Goal: Task Accomplishment & Management: Complete application form

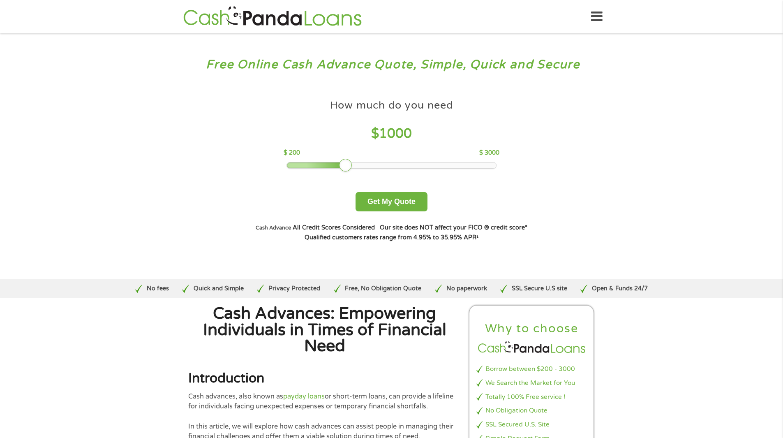
click at [590, 18] on div "Home Get Loan Offer How it works FAQs Blog Cash Loans Quick Loans Online Loans …" at bounding box center [392, 17] width 422 height 26
click at [593, 15] on icon at bounding box center [597, 17] width 12 height 20
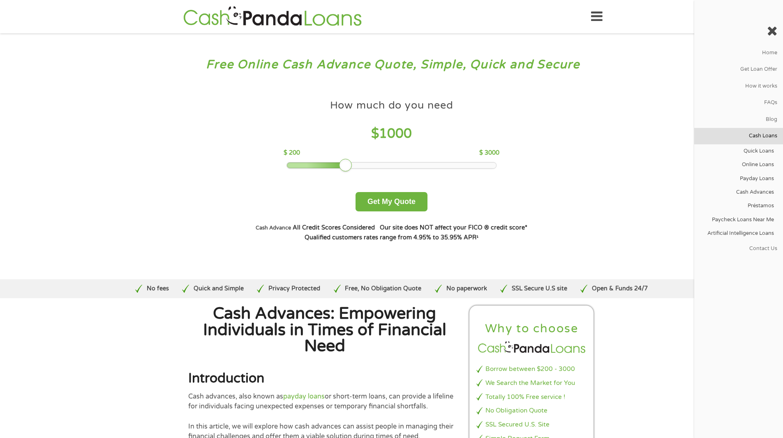
click at [763, 134] on link "Cash Loans" at bounding box center [738, 136] width 89 height 16
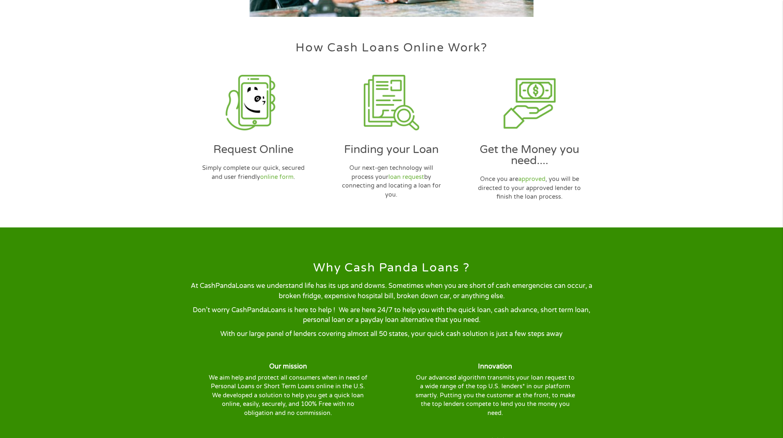
scroll to position [493, 0]
click at [399, 174] on link "loan request" at bounding box center [406, 176] width 36 height 7
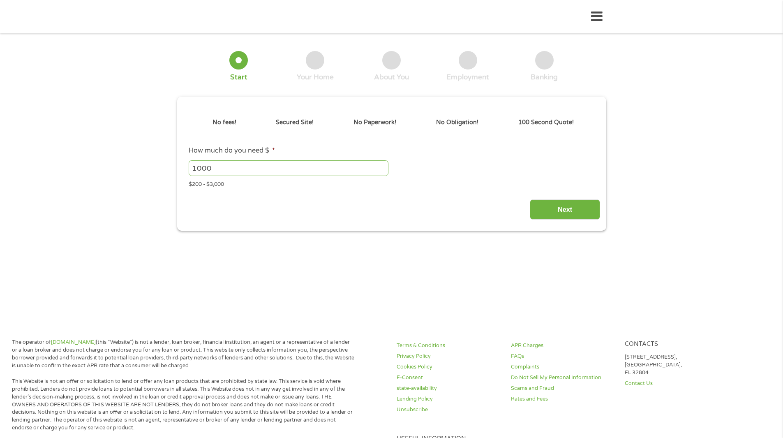
type input "Cj0KCQjw0Y3HBhCxARIsAN7931X7VBIfZZv1JavyY61mOyksaakwfFZpJSrkS9wNe6yh-455xR_1hII…"
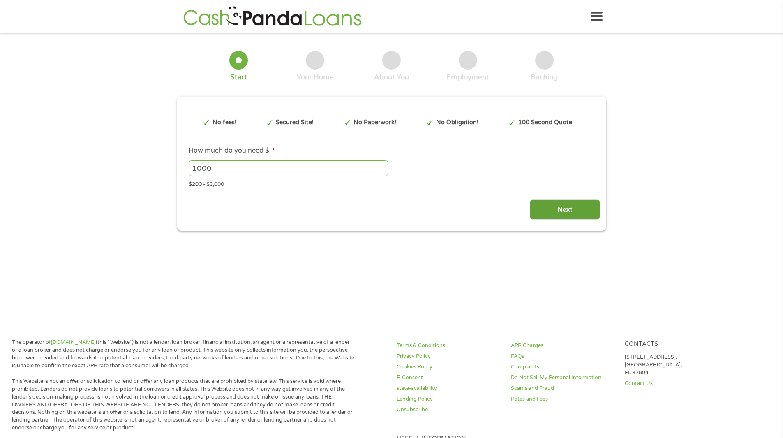
click at [564, 210] on input "Next" at bounding box center [565, 209] width 70 height 20
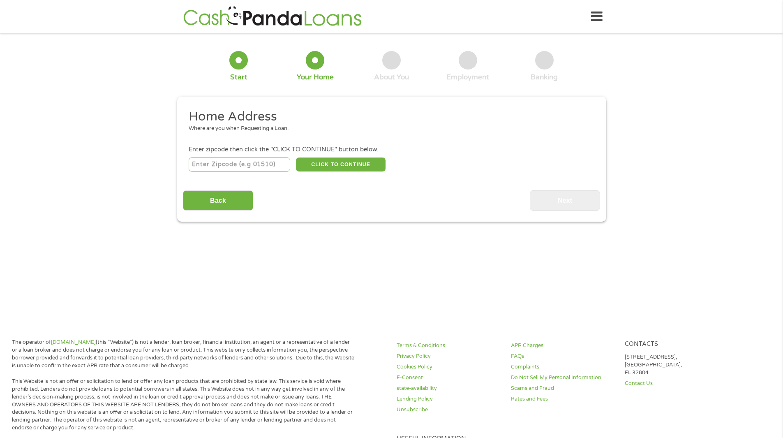
click at [218, 168] on input "number" at bounding box center [240, 164] width 102 height 14
type input "06112"
click at [292, 164] on div "06112 CLICK TO CONTINUE Please recheck your Zipcode, it seems to be Incorrect" at bounding box center [391, 164] width 405 height 17
click at [348, 165] on button "CLICK TO CONTINUE" at bounding box center [341, 164] width 90 height 14
type input "06112"
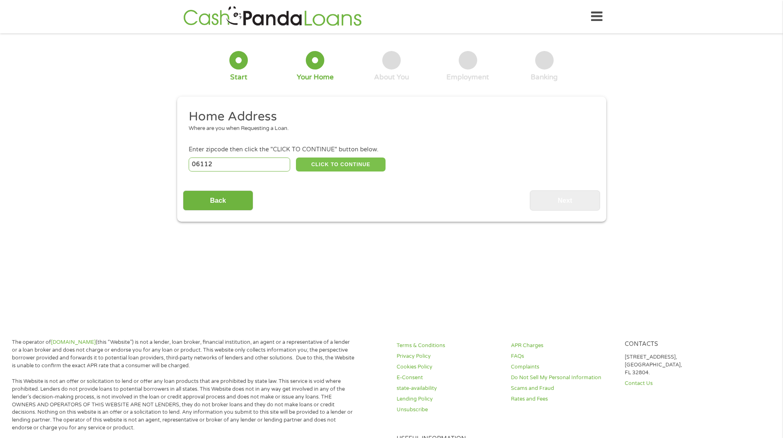
type input "[GEOGRAPHIC_DATA]"
select select "[US_STATE]"
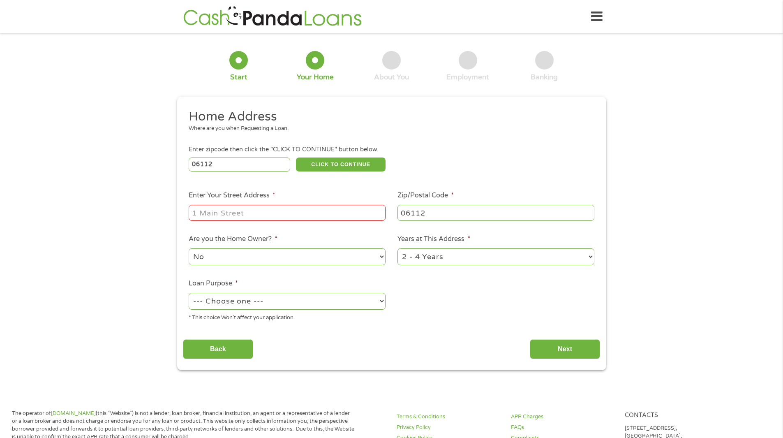
click at [223, 163] on input "06112" at bounding box center [240, 164] width 102 height 14
type input "06114"
click at [216, 213] on input "Enter Your Street Address *" at bounding box center [287, 213] width 197 height 16
type input "1"
type input "[STREET_ADDRESS][PERSON_NAME]"
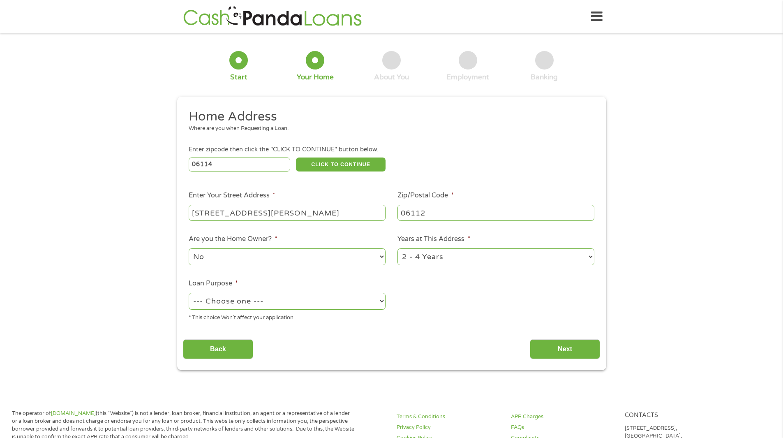
click at [450, 208] on input "06112" at bounding box center [495, 213] width 197 height 16
type input "06114"
click at [252, 259] on select "No Yes" at bounding box center [287, 256] width 197 height 17
click at [461, 256] on select "1 Year or less 1 - 2 Years 2 - 4 Years Over 4 Years" at bounding box center [495, 256] width 197 height 17
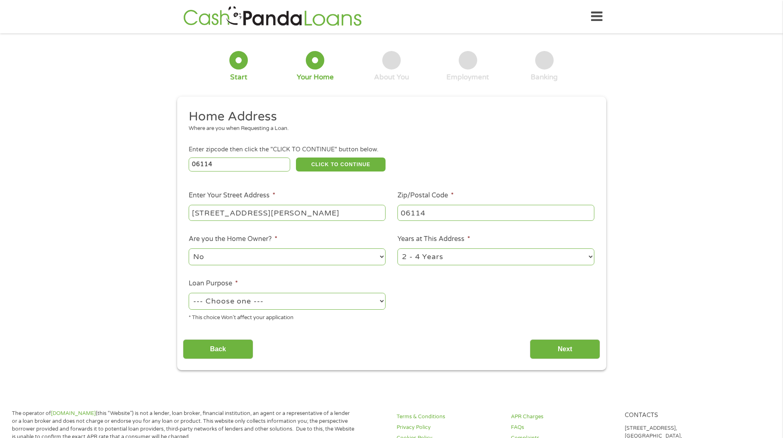
select select "60months"
click at [397, 248] on select "1 Year or less 1 - 2 Years 2 - 4 Years Over 4 Years" at bounding box center [495, 256] width 197 height 17
click at [269, 302] on select "--- Choose one --- Pay Bills Debt Consolidation Home Improvement Major Purchase…" at bounding box center [287, 301] width 197 height 17
select select "shorttermcash"
click at [189, 293] on select "--- Choose one --- Pay Bills Debt Consolidation Home Improvement Major Purchase…" at bounding box center [287, 301] width 197 height 17
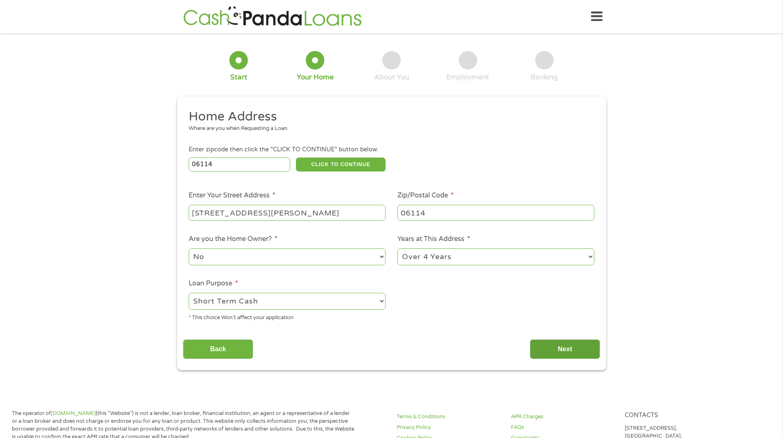
click at [582, 350] on input "Next" at bounding box center [565, 349] width 70 height 20
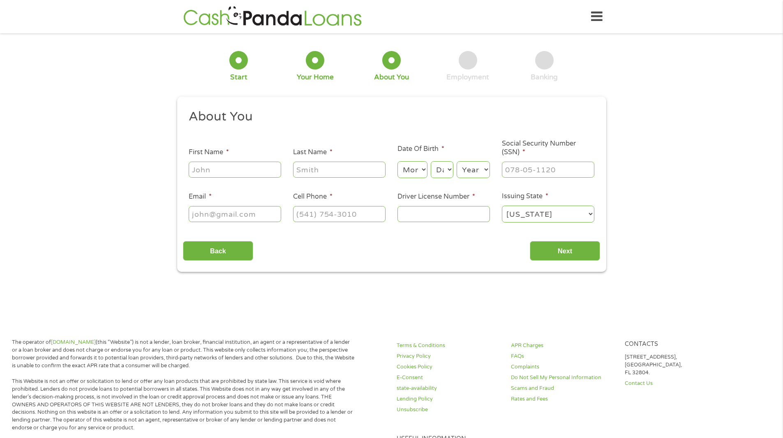
click at [210, 162] on input "First Name *" at bounding box center [235, 170] width 92 height 16
type input "[GEOGRAPHIC_DATA]"
type input "[PERSON_NAME]"
click at [406, 164] on select "Month 1 2 3 4 5 6 7 8 9 10 11 12" at bounding box center [412, 169] width 30 height 17
select select "5"
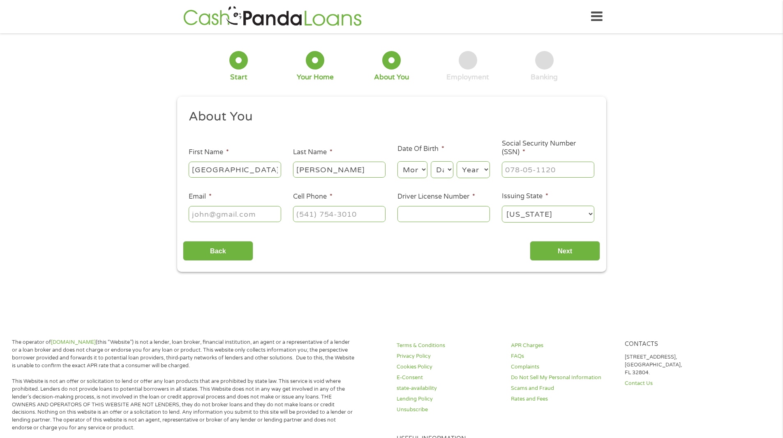
click at [397, 161] on select "Month 1 2 3 4 5 6 7 8 9 10 11 12" at bounding box center [412, 169] width 30 height 17
click at [445, 171] on select "Day 1 2 3 4 5 6 7 8 9 10 11 12 13 14 15 16 17 18 19 20 21 22 23 24 25 26 27 28 …" at bounding box center [442, 169] width 22 height 17
select select "16"
click at [431, 161] on select "Day 1 2 3 4 5 6 7 8 9 10 11 12 13 14 15 16 17 18 19 20 21 22 23 24 25 26 27 28 …" at bounding box center [442, 169] width 22 height 17
click at [472, 168] on select "Year [DATE] 2006 2005 2004 2003 2002 2001 2000 1999 1998 1997 1996 1995 1994 19…" at bounding box center [473, 169] width 33 height 17
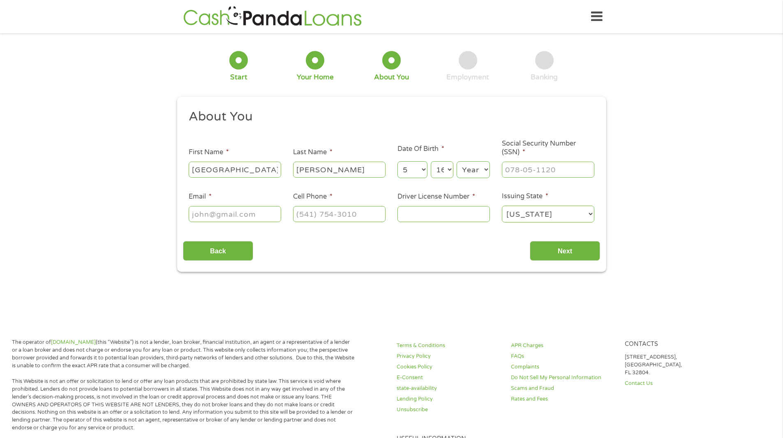
select select "1985"
click at [457, 161] on select "Year [DATE] 2006 2005 2004 2003 2002 2001 2000 1999 1998 1997 1996 1995 1994 19…" at bounding box center [473, 169] width 33 height 17
click at [519, 172] on input "___-__-____" at bounding box center [548, 170] width 92 height 16
type input "149-78-8523"
click at [212, 206] on input "Email *" at bounding box center [235, 214] width 92 height 16
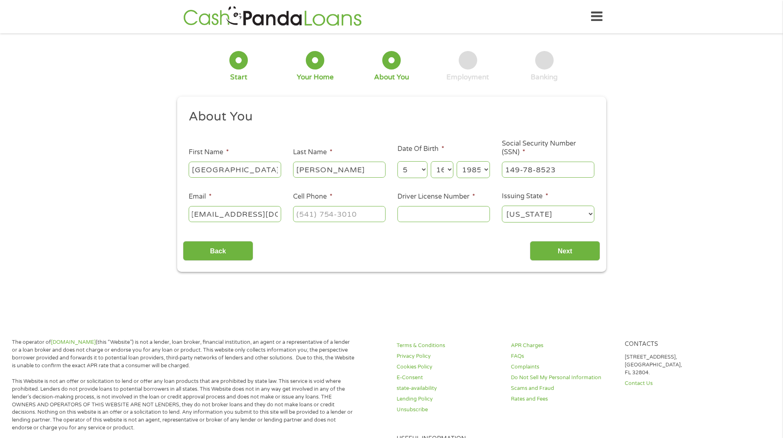
scroll to position [0, 0]
type input "[EMAIL_ADDRESS][DOMAIN_NAME]"
type input "[PHONE_NUMBER]"
type input "057978723"
click at [562, 250] on input "Next" at bounding box center [565, 251] width 70 height 20
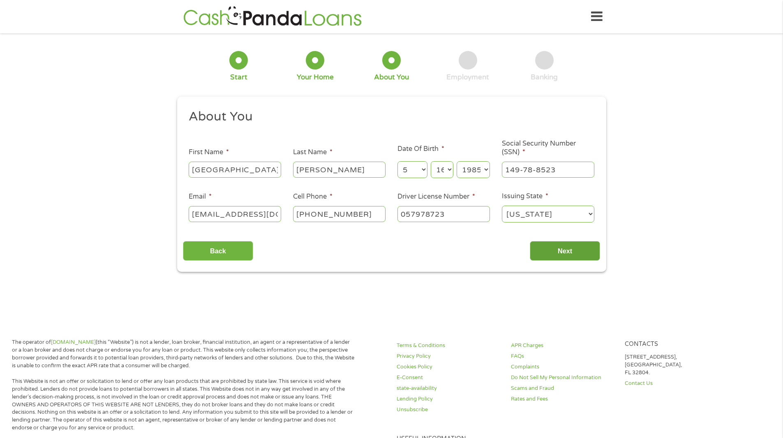
scroll to position [3, 3]
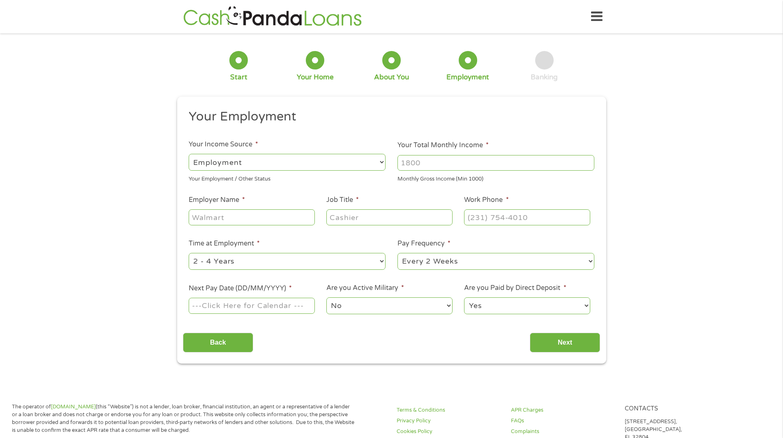
click at [480, 162] on input "Your Total Monthly Income *" at bounding box center [495, 163] width 197 height 16
type input "4580"
click at [219, 214] on input "Employer Name *" at bounding box center [252, 217] width 126 height 16
type input "t"
type input "State of CT"
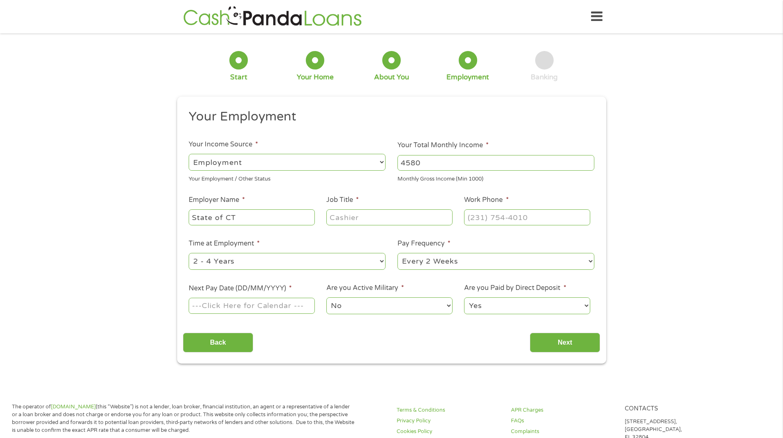
click at [337, 217] on input "Job Title *" at bounding box center [389, 217] width 126 height 16
type input "D"
type input "Secretary"
click at [509, 215] on input "(___) ___-____" at bounding box center [527, 217] width 126 height 16
type input "[PHONE_NUMBER]"
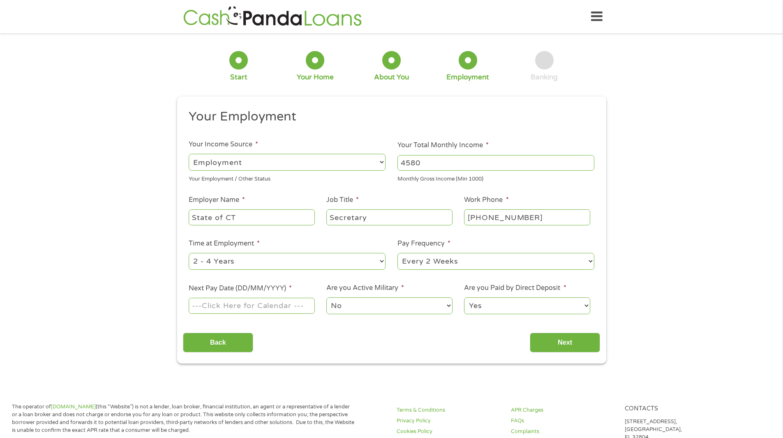
click at [353, 260] on select "--- Choose one --- 1 Year or less 1 - 2 Years 2 - 4 Years Over 4 Years" at bounding box center [287, 261] width 197 height 17
select select "60months"
click at [189, 253] on select "--- Choose one --- 1 Year or less 1 - 2 Years 2 - 4 Years Over 4 Years" at bounding box center [287, 261] width 197 height 17
click at [257, 306] on input "Next Pay Date (DD/MM/YYYY) *" at bounding box center [252, 306] width 126 height 16
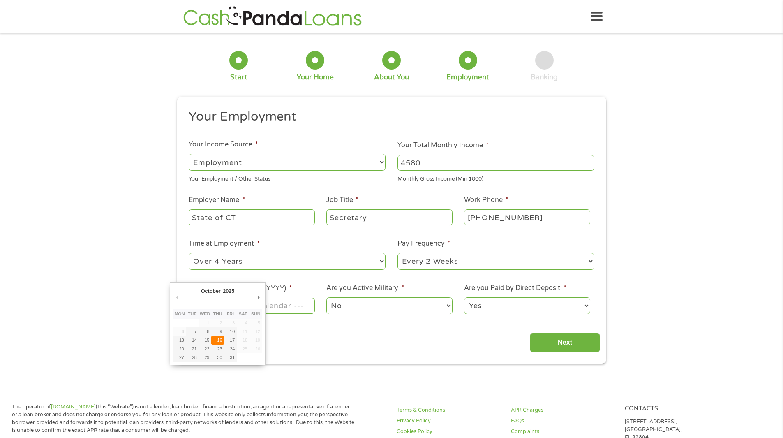
type input "[DATE]"
click at [376, 303] on select "No Yes" at bounding box center [389, 305] width 126 height 17
drag, startPoint x: 372, startPoint y: 305, endPoint x: 462, endPoint y: 299, distance: 90.6
click at [372, 305] on select "No Yes" at bounding box center [389, 305] width 126 height 17
click at [503, 298] on select "Yes No" at bounding box center [527, 305] width 126 height 17
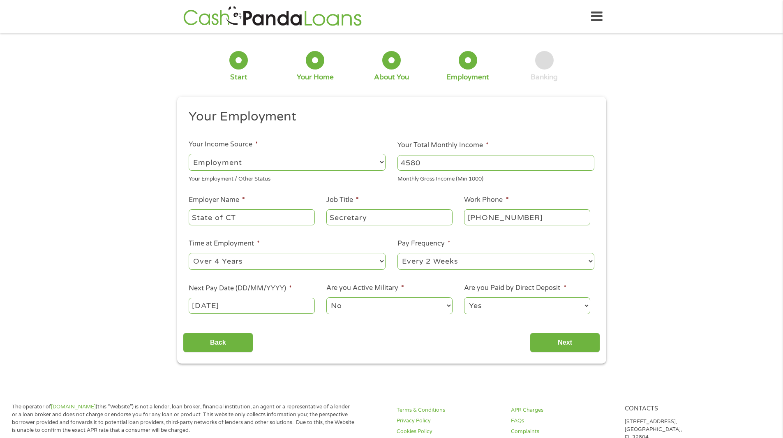
drag, startPoint x: 543, startPoint y: 306, endPoint x: 559, endPoint y: 316, distance: 18.7
click at [543, 306] on select "Yes No" at bounding box center [527, 305] width 126 height 17
click at [570, 339] on input "Next" at bounding box center [565, 342] width 70 height 20
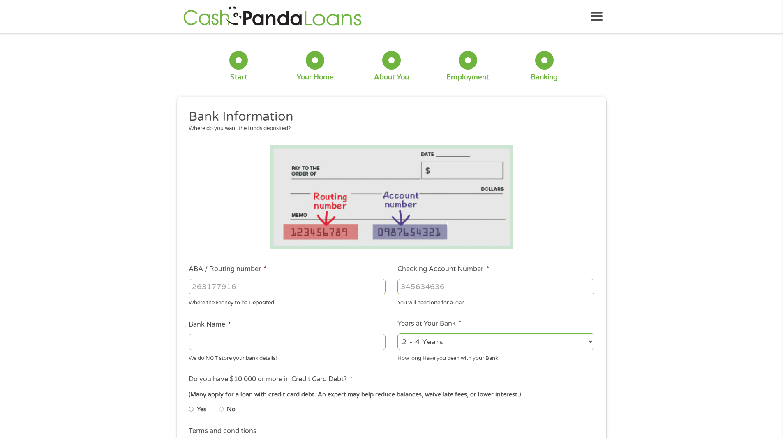
click at [215, 286] on input "ABA / Routing number *" at bounding box center [287, 287] width 197 height 16
click at [222, 409] on input "No" at bounding box center [221, 408] width 5 height 13
radio input "true"
click at [228, 343] on input "Bank Name *" at bounding box center [287, 342] width 197 height 16
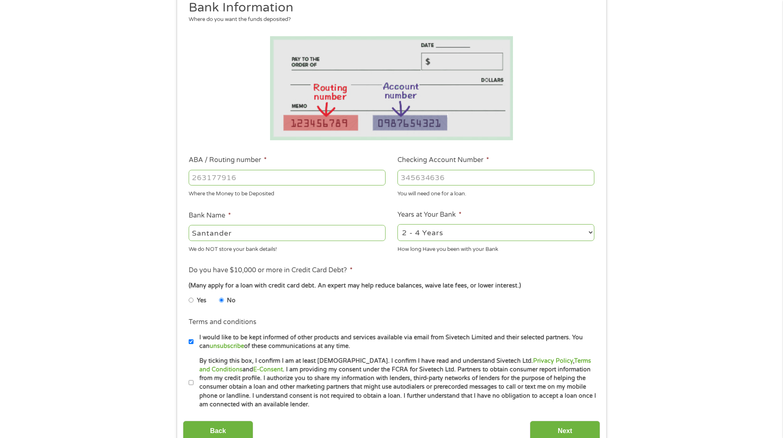
scroll to position [123, 0]
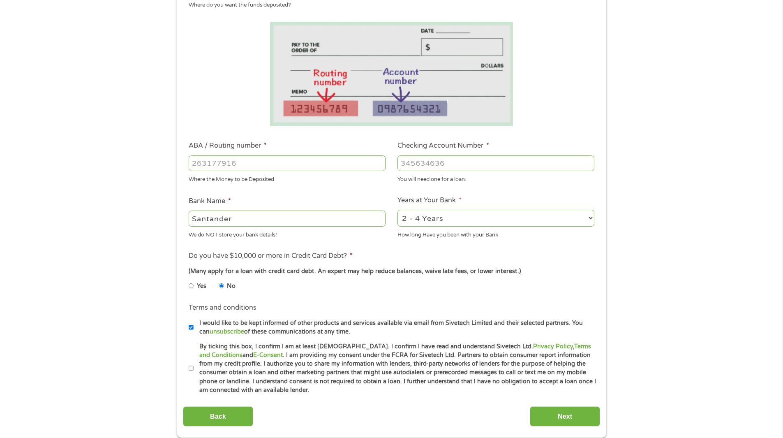
type input "Santander"
click at [189, 327] on input "I would like to be kept informed of other products and services available via e…" at bounding box center [191, 327] width 5 height 13
checkbox input "false"
click at [192, 363] on input "By ticking this box, I confirm I am at least [DEMOGRAPHIC_DATA]. I confirm I ha…" at bounding box center [191, 368] width 5 height 13
checkbox input "true"
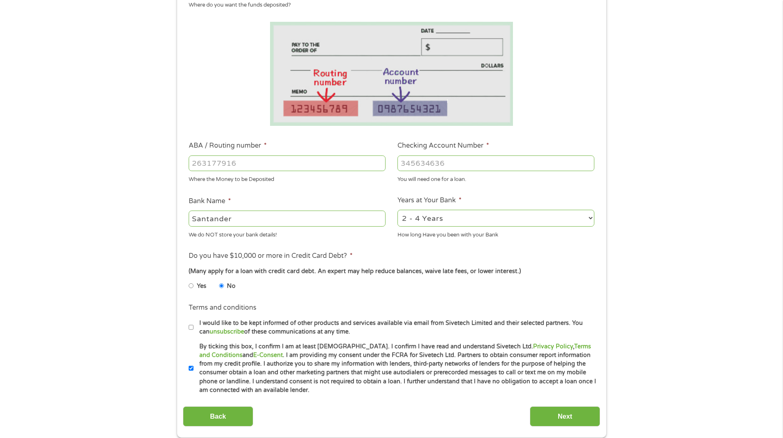
click at [259, 166] on input "ABA / Routing number *" at bounding box center [287, 163] width 197 height 16
click at [422, 166] on input "Checking Account Number *" at bounding box center [495, 163] width 197 height 16
click at [423, 168] on input "Checking Account Number *" at bounding box center [495, 163] width 197 height 16
click at [205, 162] on input "ABA / Routing number *" at bounding box center [287, 163] width 197 height 16
click at [223, 161] on input "2313722691" at bounding box center [287, 163] width 197 height 16
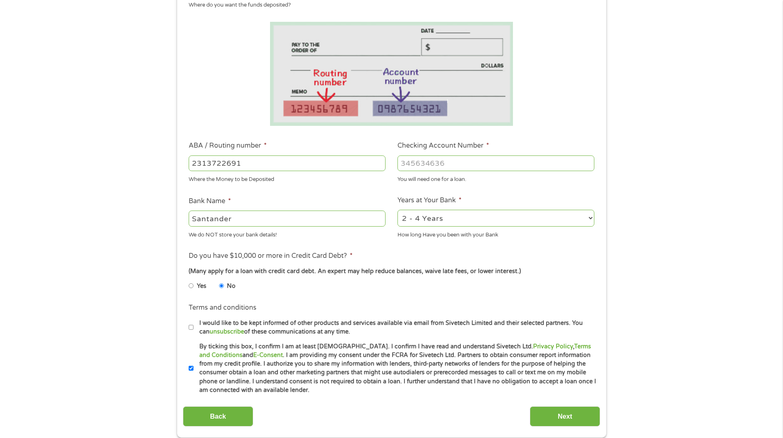
type input "231372691"
type input "SANTANDER"
type input "231372691"
click at [453, 158] on input "Checking Account Number *" at bounding box center [495, 163] width 197 height 16
type input "8949337142"
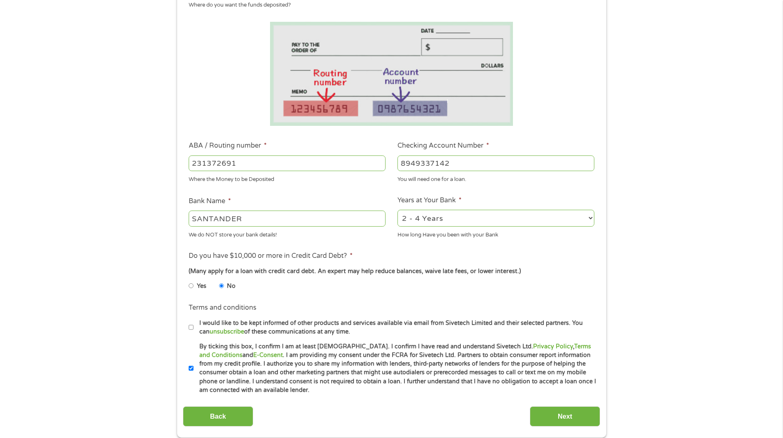
click at [640, 183] on div "1 Start 2 Your Home 3 About You 4 Employment 5 Banking 6 This field is hidden w…" at bounding box center [391, 176] width 783 height 521
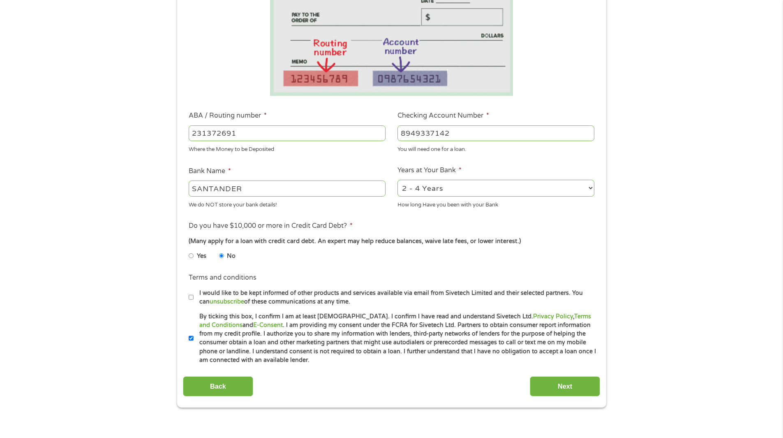
scroll to position [205, 0]
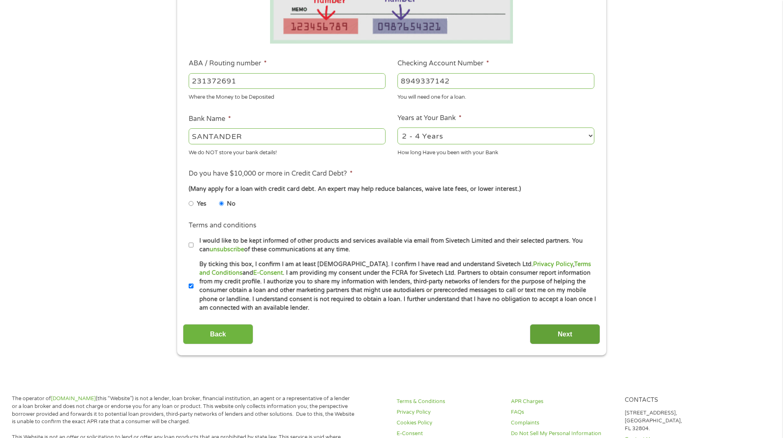
click at [568, 333] on input "Next" at bounding box center [565, 334] width 70 height 20
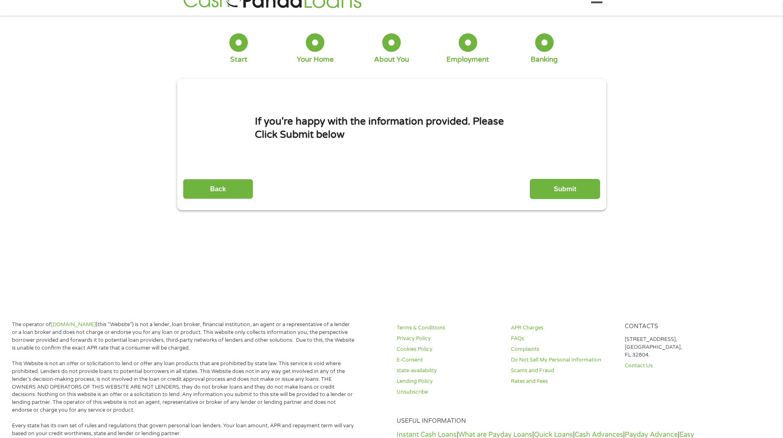
scroll to position [0, 0]
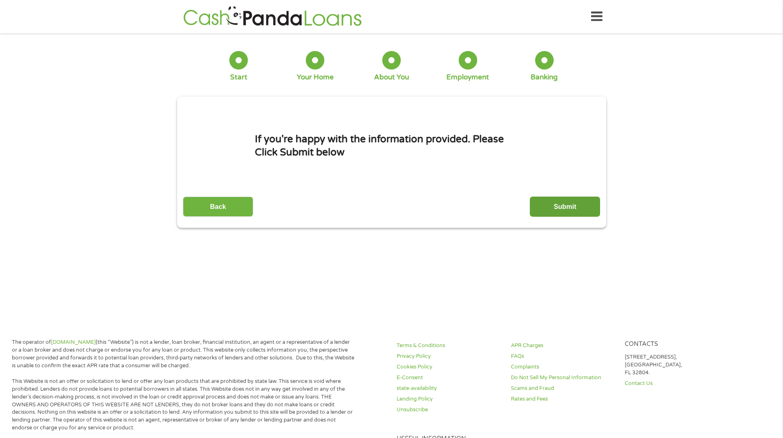
click at [563, 206] on input "Submit" at bounding box center [565, 206] width 70 height 20
